Goal: Obtain resource: Obtain resource

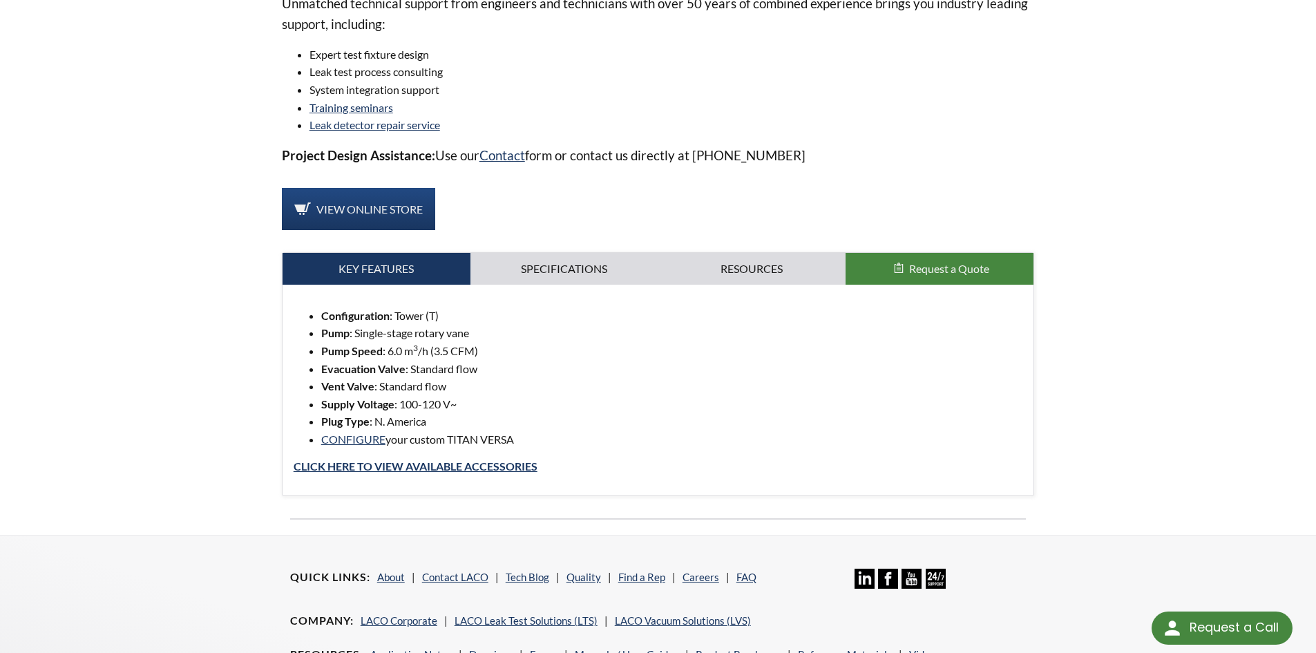
scroll to position [1307, 0]
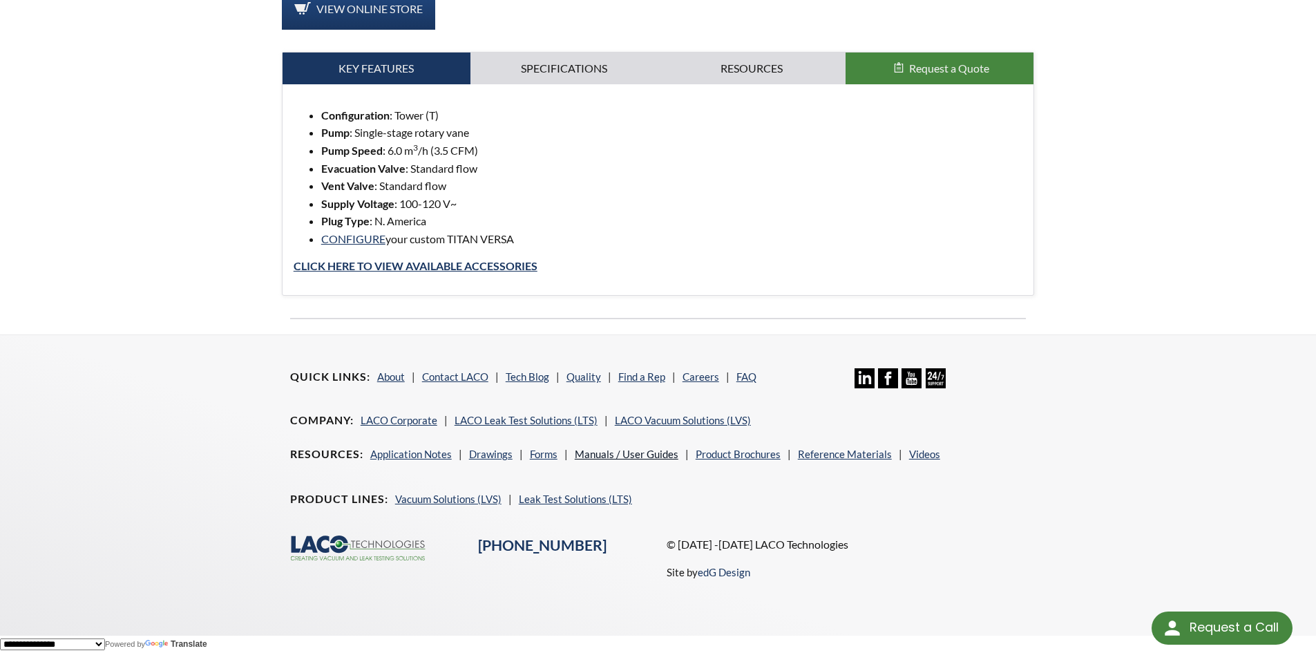
click at [613, 455] on link "Manuals / User Guides" at bounding box center [627, 454] width 104 height 12
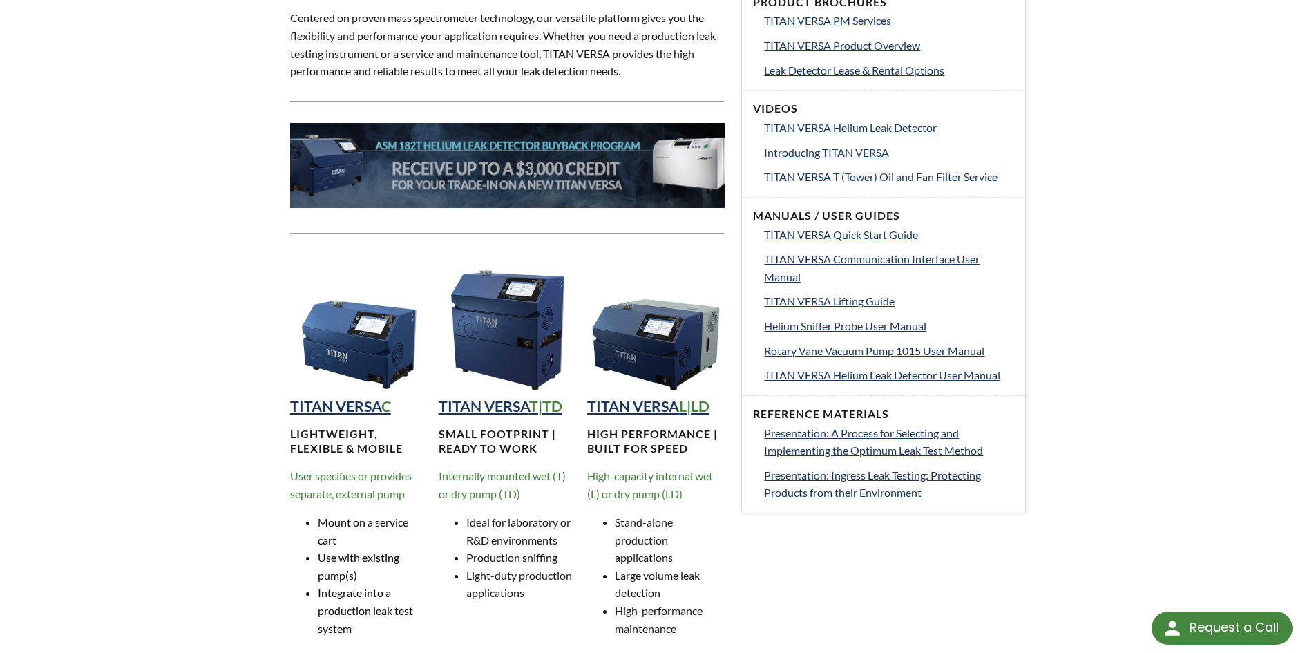
scroll to position [760, 0]
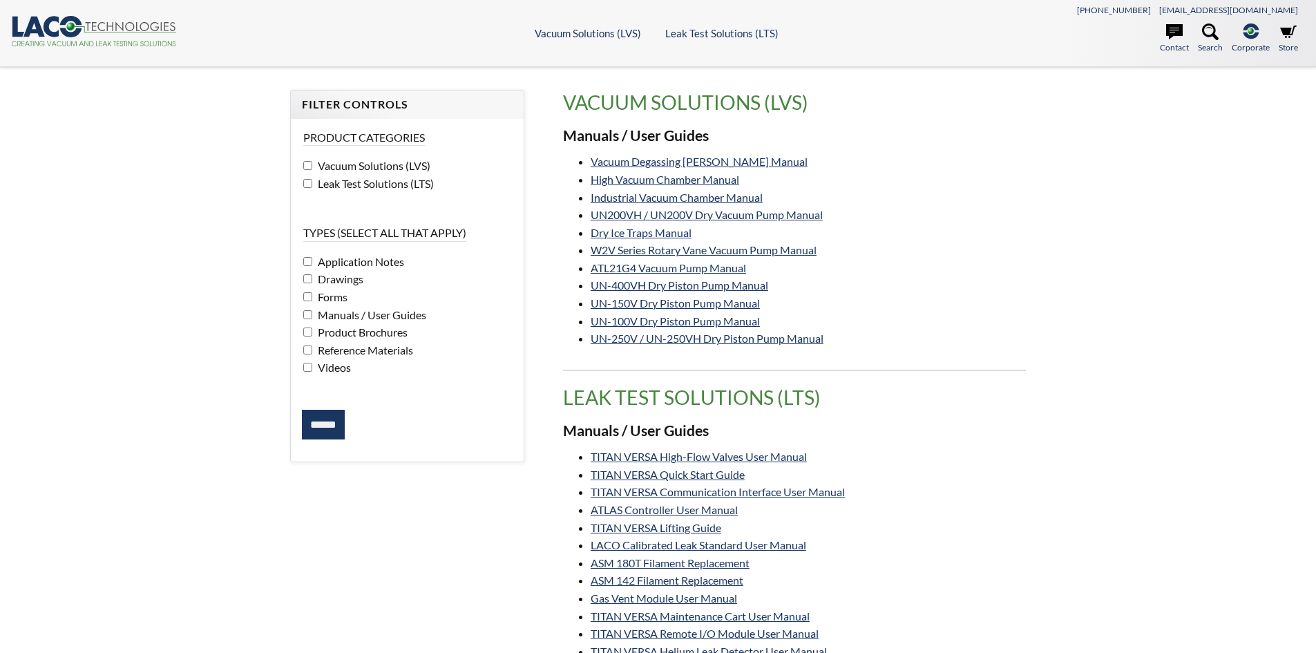
select select "Language Translate Widget"
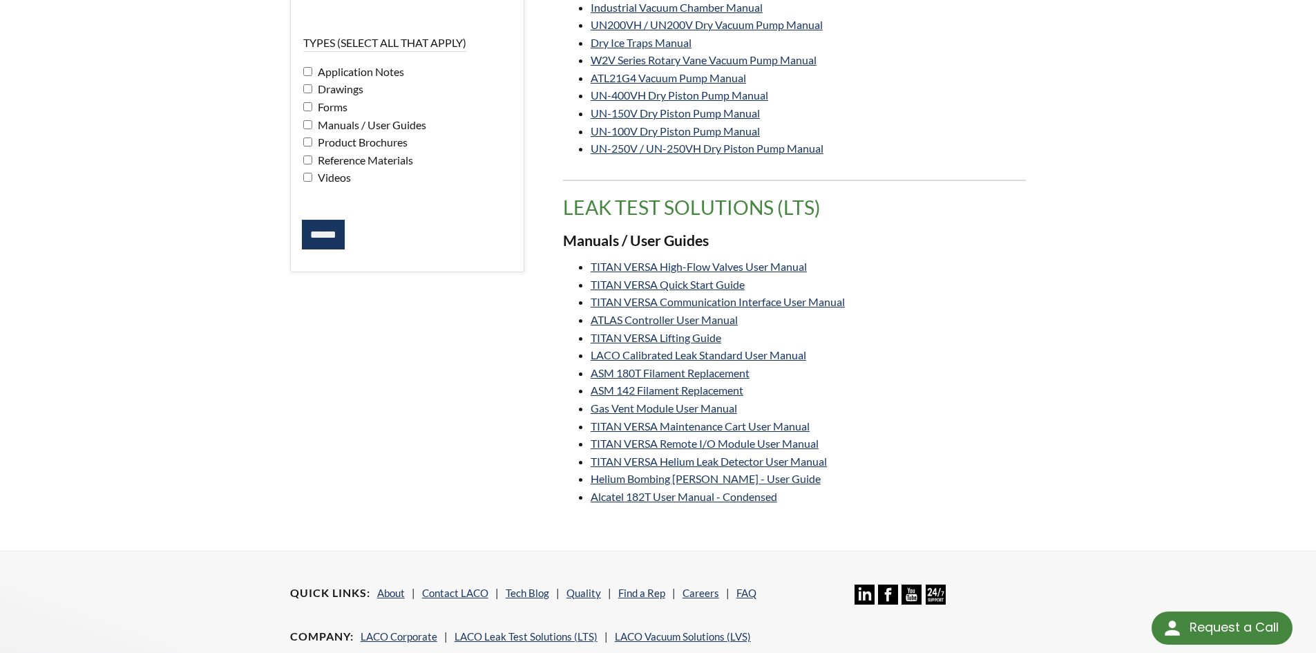
scroll to position [207, 0]
